Goal: Task Accomplishment & Management: Manage account settings

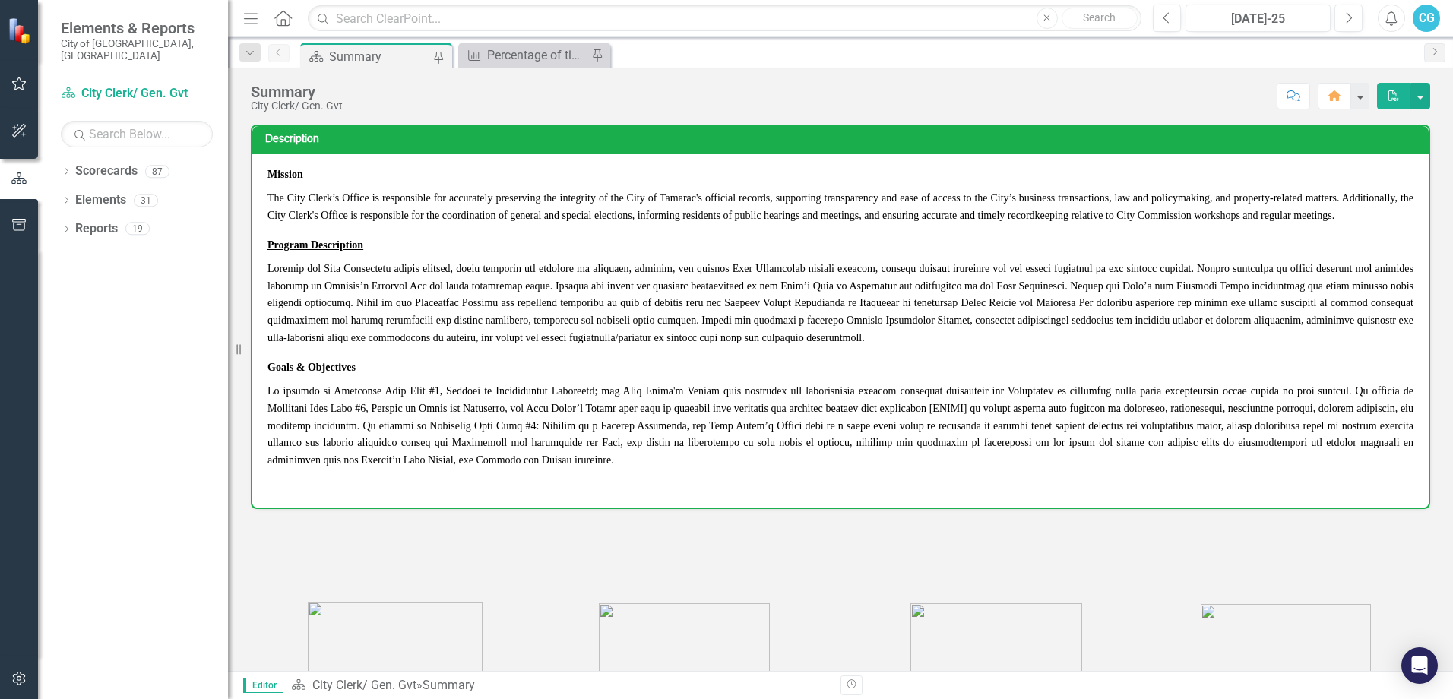
click at [483, 68] on div "Summary City Clerk/ Gen. Gvt Score: N/A [DATE]-25 Completed Comment Home PDF" at bounding box center [840, 91] width 1225 height 46
click at [489, 59] on div "Percentage of times City Commission legislation is executed and scanned to the …" at bounding box center [537, 55] width 100 height 19
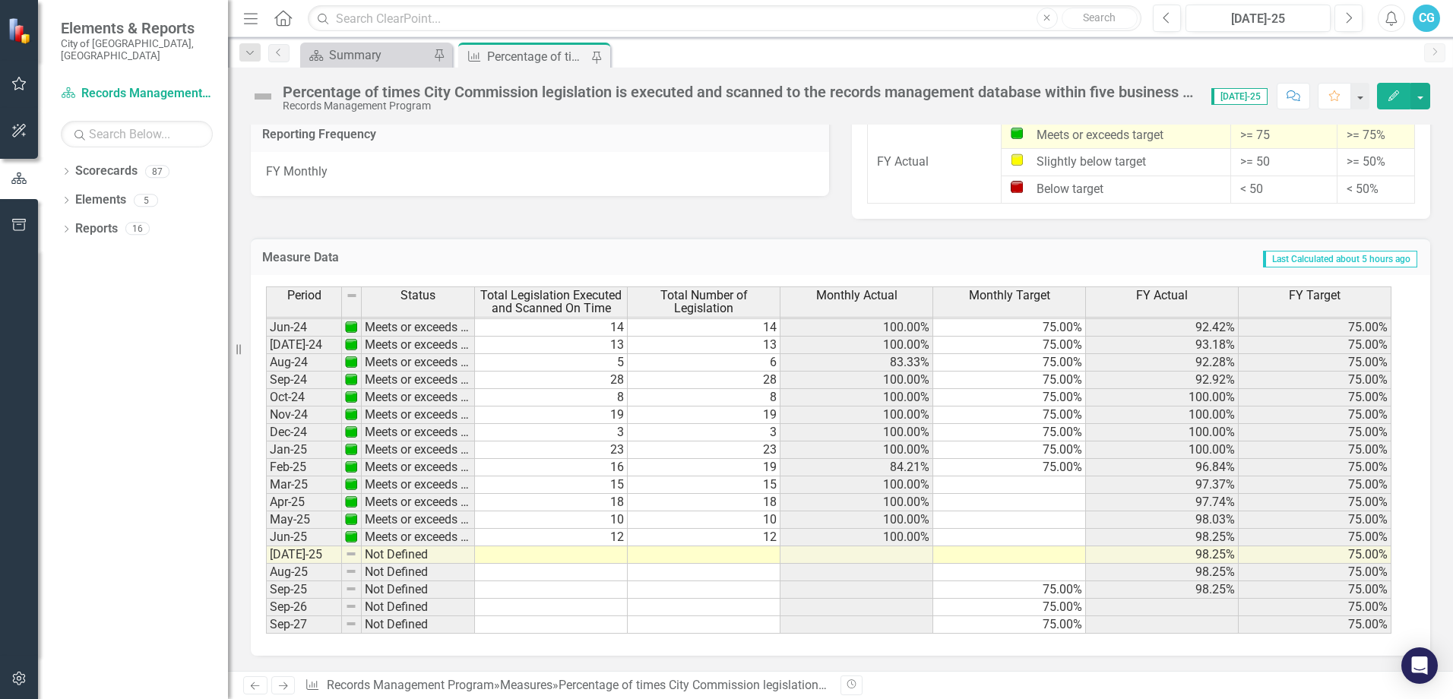
click at [739, 558] on td at bounding box center [704, 554] width 153 height 17
click at [739, 459] on td "23" at bounding box center [704, 449] width 153 height 17
click at [752, 555] on td at bounding box center [704, 554] width 153 height 17
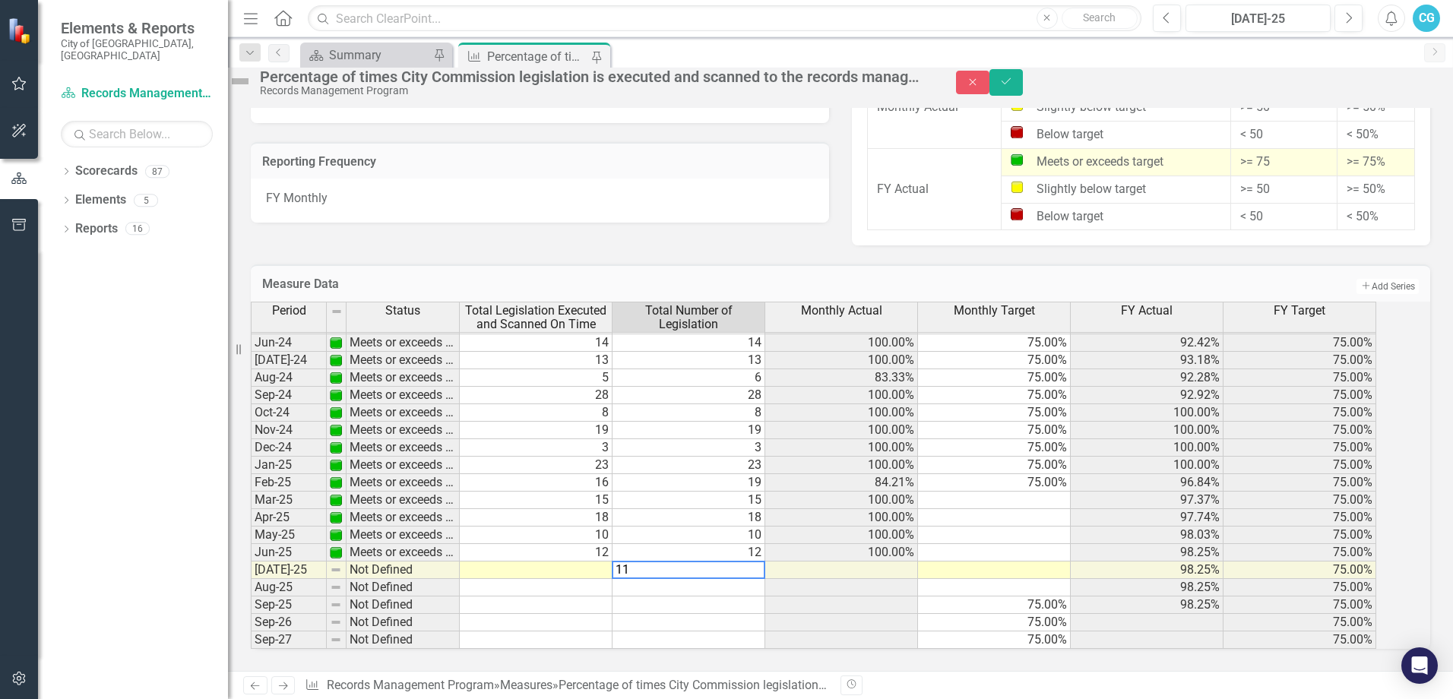
type textarea "11"
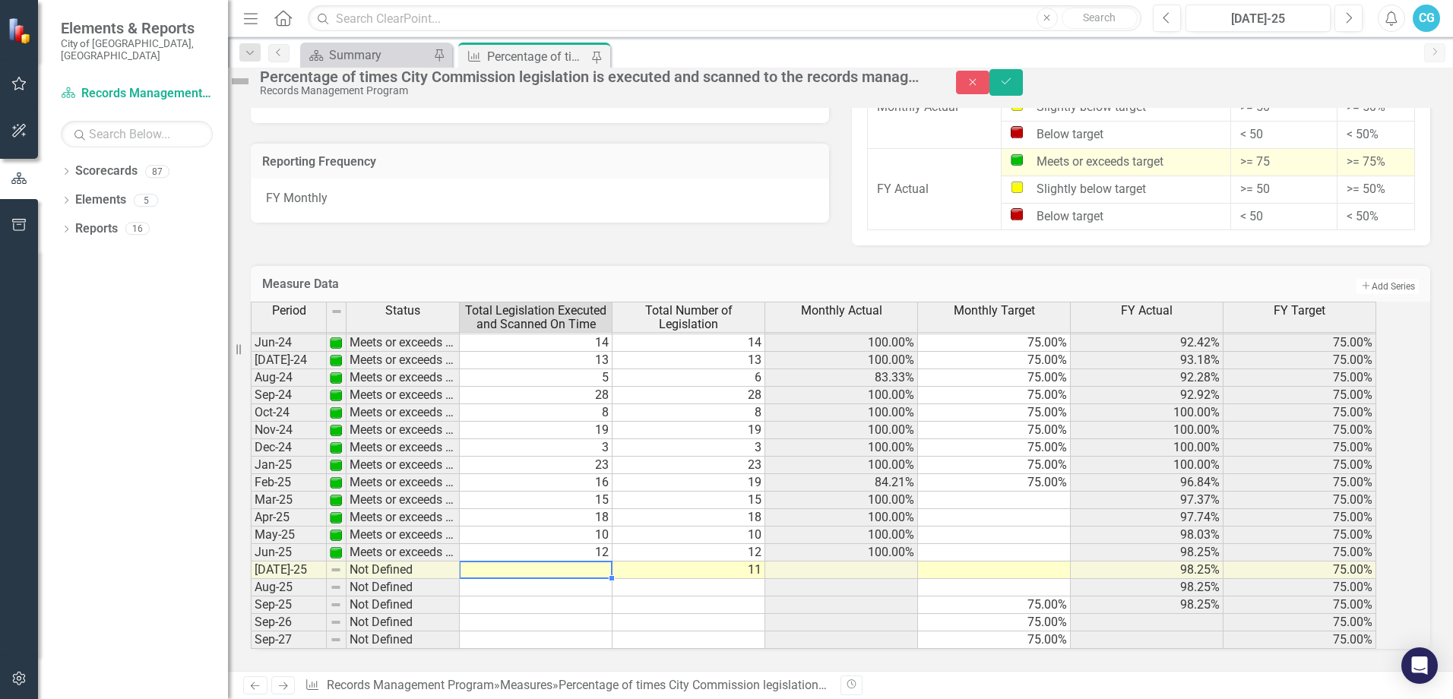
click at [604, 562] on td at bounding box center [536, 570] width 153 height 17
click at [555, 562] on td at bounding box center [536, 570] width 153 height 17
type textarea "10"
click at [251, 617] on div "Period Status Total Legislation Executed and Scanned On Time Total Number of Le…" at bounding box center [251, 362] width 0 height 574
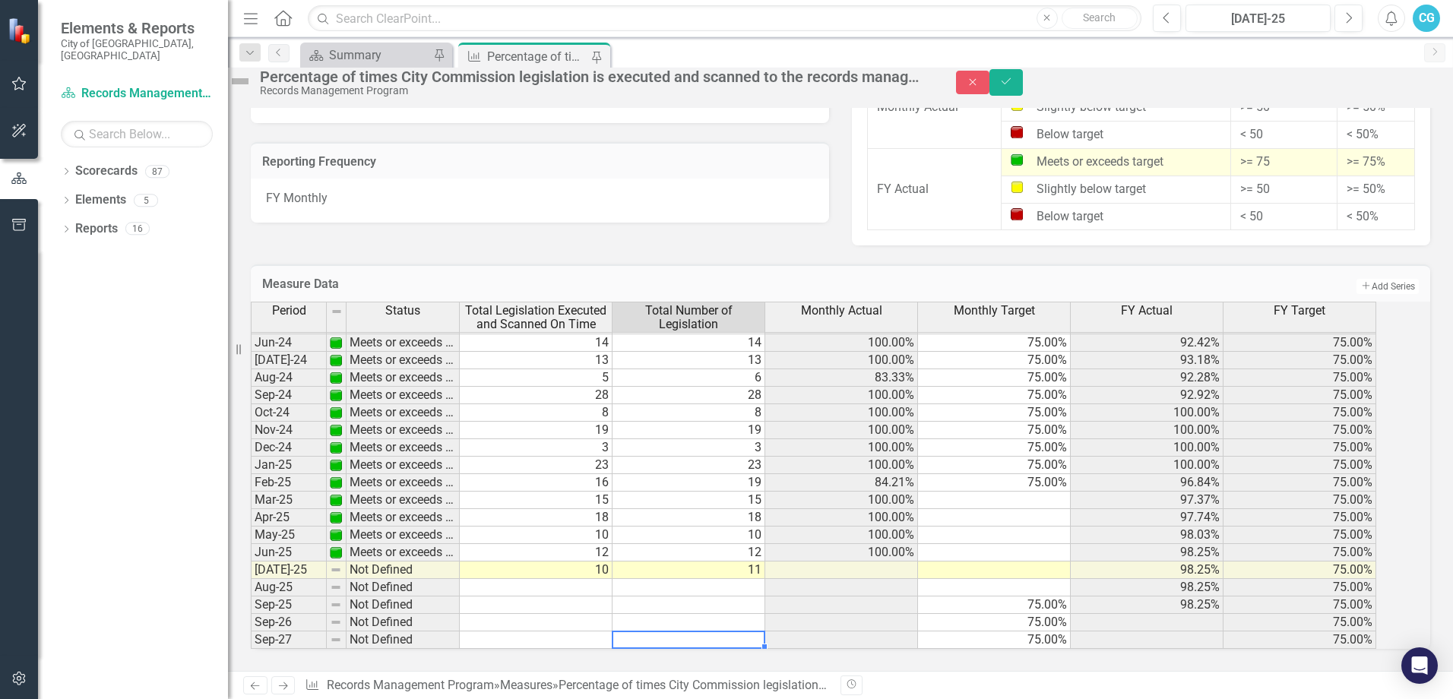
click at [100, 457] on div "Dropdown Scorecards 87 Dropdown Building Certificate of Occupancy Customer Serv…" at bounding box center [133, 429] width 190 height 540
click at [1023, 96] on button "Save" at bounding box center [1005, 82] width 33 height 27
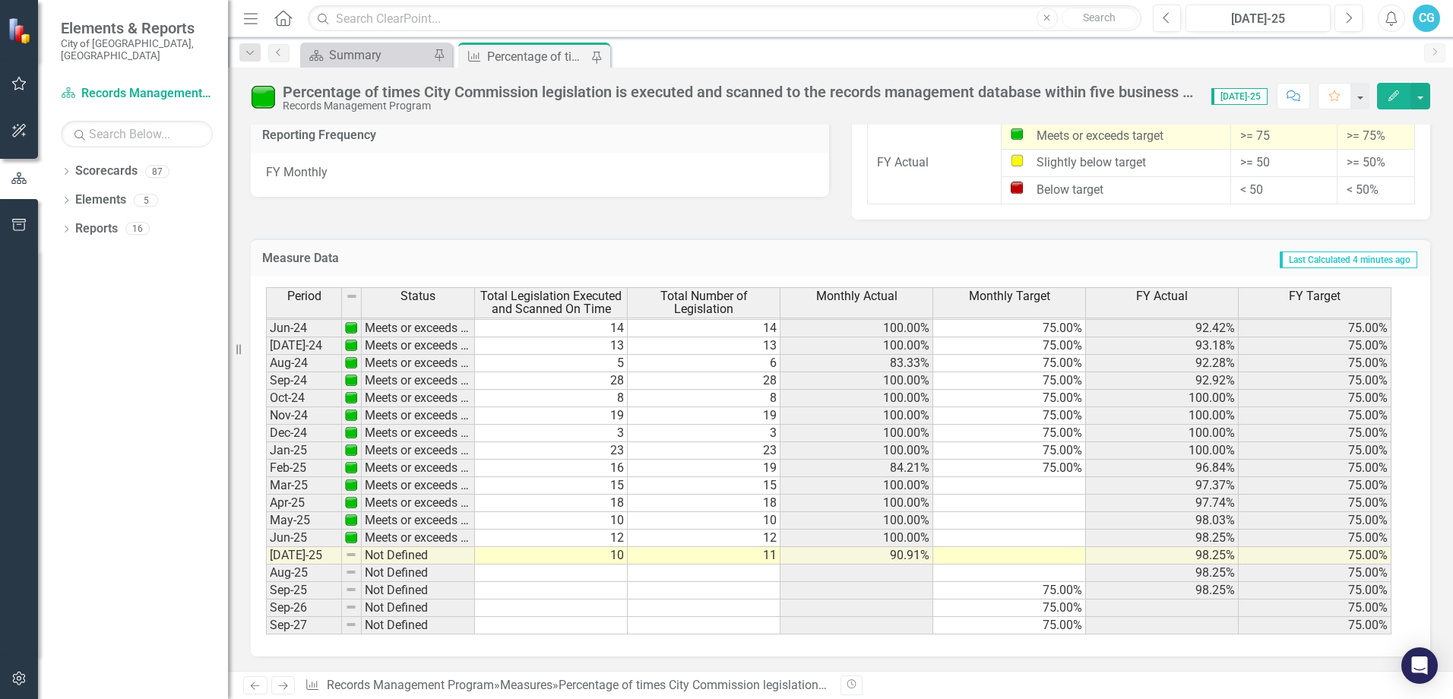
scroll to position [1365, 0]
click at [15, 125] on icon "button" at bounding box center [19, 131] width 16 height 12
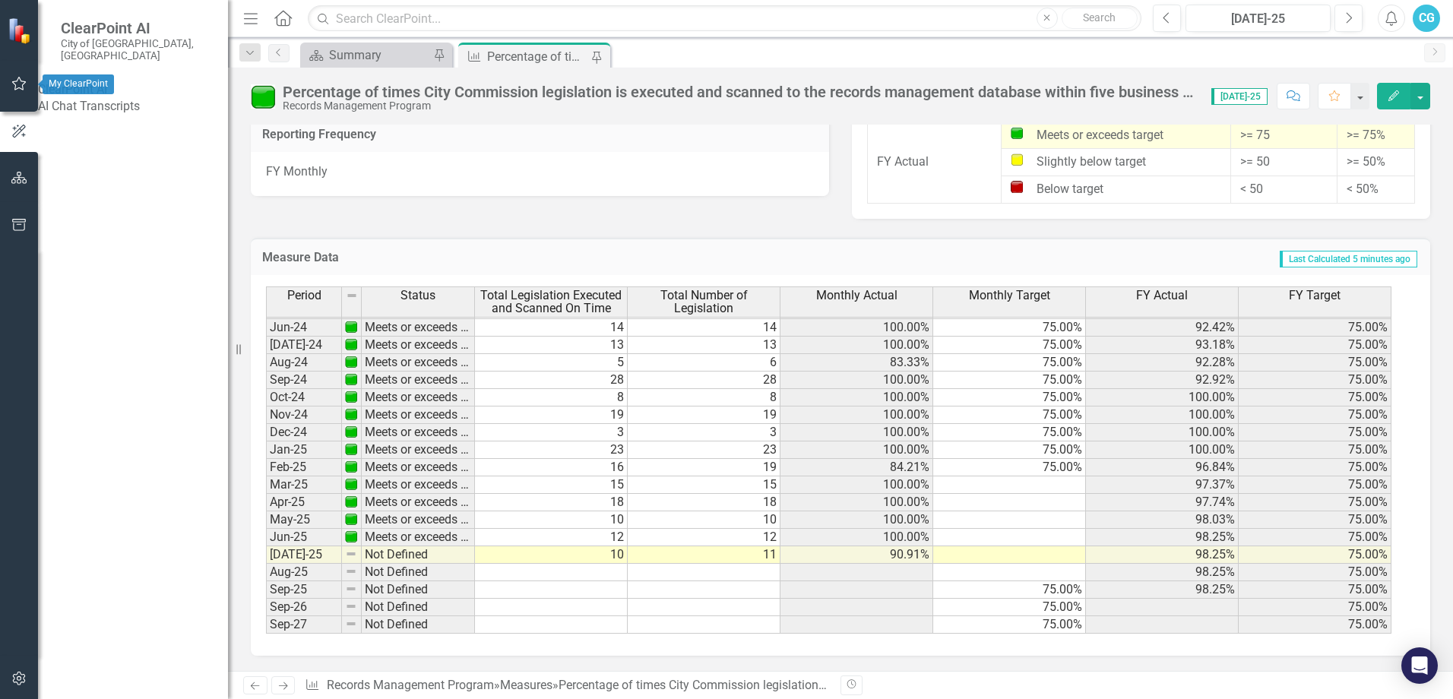
click at [23, 81] on icon "button" at bounding box center [19, 84] width 16 height 12
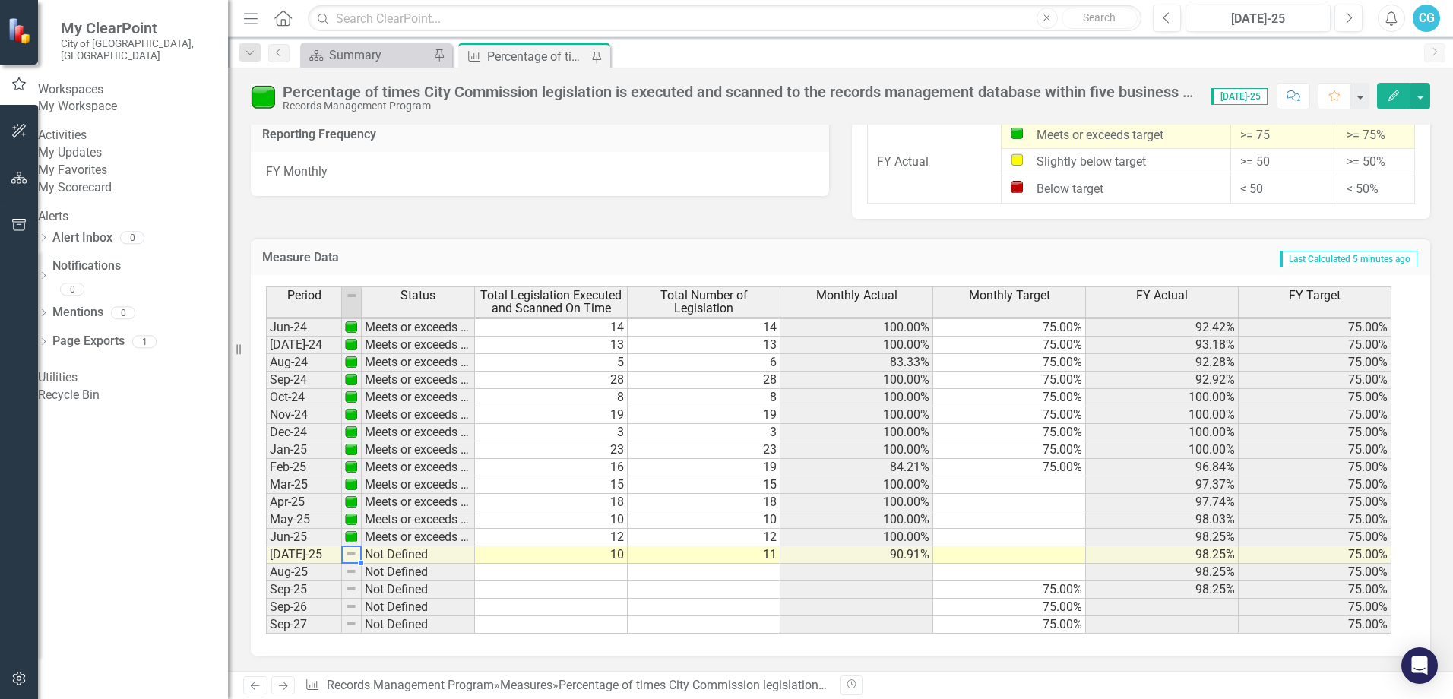
click at [359, 548] on td at bounding box center [352, 554] width 20 height 17
click at [411, 558] on td "Not Defined" at bounding box center [418, 554] width 113 height 17
